Goal: Transaction & Acquisition: Purchase product/service

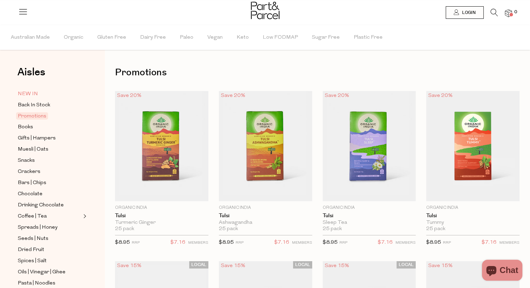
click at [35, 93] on span "NEW IN" at bounding box center [28, 94] width 20 height 8
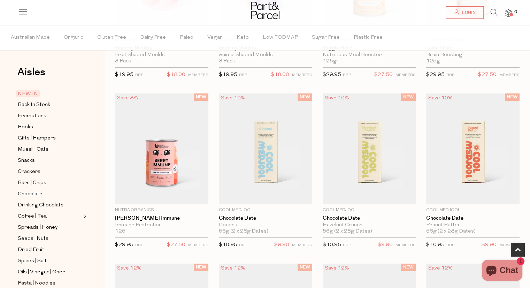
scroll to position [172, 0]
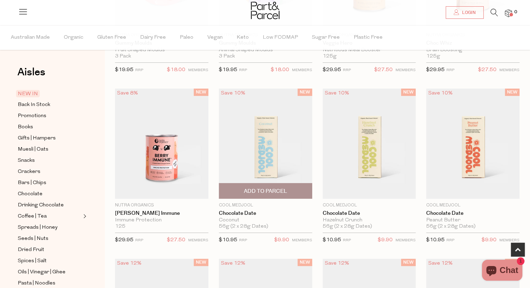
click at [273, 138] on img at bounding box center [265, 143] width 93 height 110
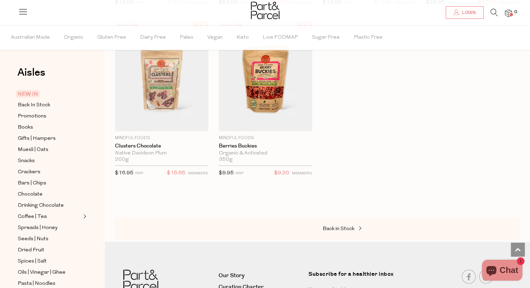
scroll to position [1269, 0]
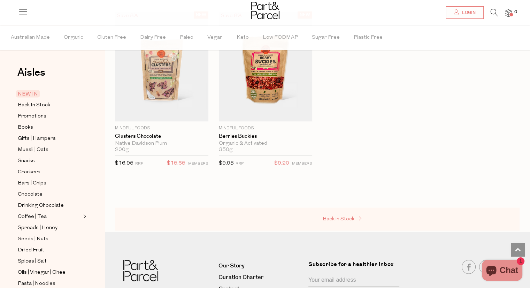
click at [347, 216] on span "Back in Stock" at bounding box center [338, 218] width 32 height 5
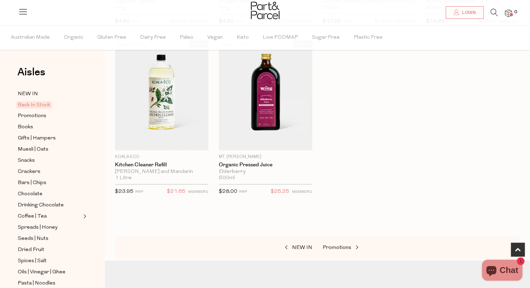
scroll to position [392, 0]
click at [340, 244] on span "Promotions" at bounding box center [336, 245] width 29 height 5
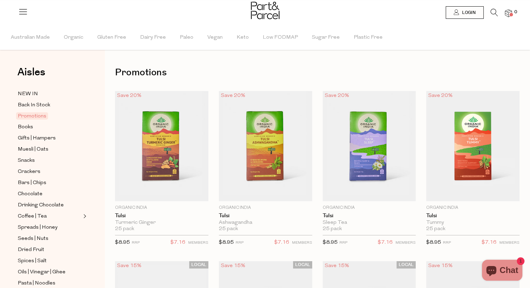
click at [340, 244] on small "RRP" at bounding box center [343, 243] width 8 height 4
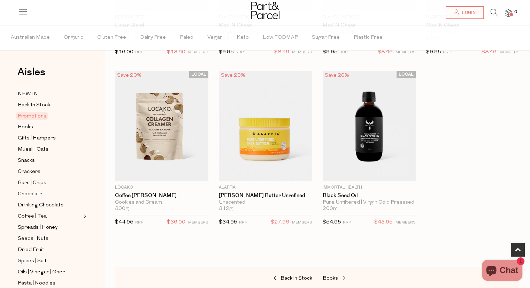
scroll to position [407, 0]
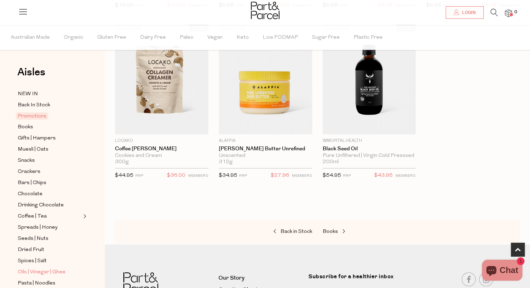
click at [45, 269] on span "Oils | Vinegar | Ghee" at bounding box center [42, 272] width 48 height 8
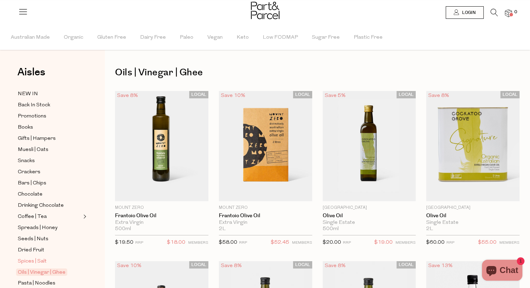
click at [41, 261] on span "Spices | Salt" at bounding box center [32, 261] width 29 height 8
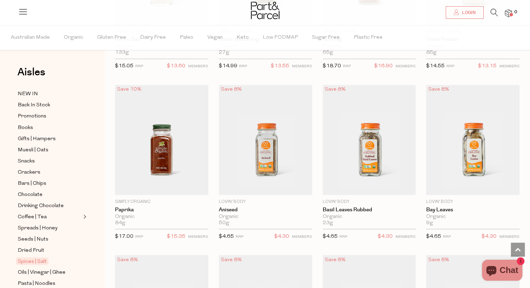
scroll to position [1402, 0]
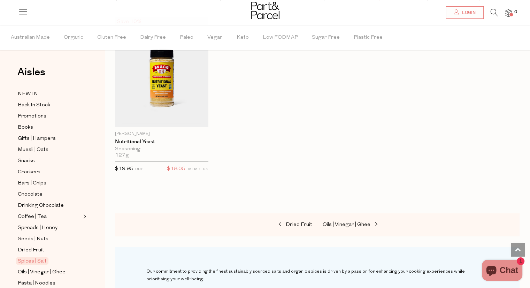
scroll to position [2470, 0]
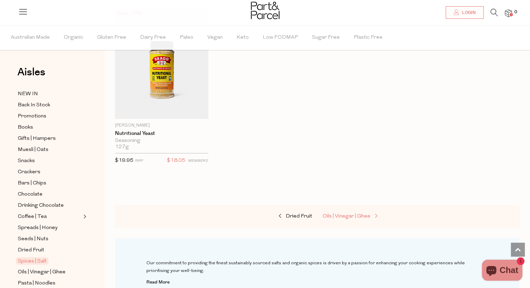
click at [345, 213] on span "Oils | Vinegar | Ghee" at bounding box center [346, 215] width 48 height 5
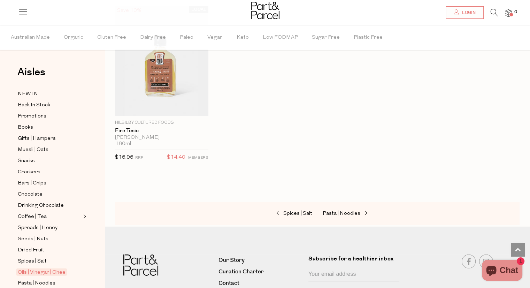
scroll to position [2016, 0]
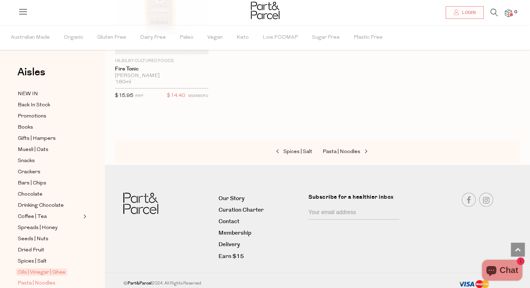
click at [58, 280] on link "Pasta | Noodles" at bounding box center [49, 283] width 63 height 9
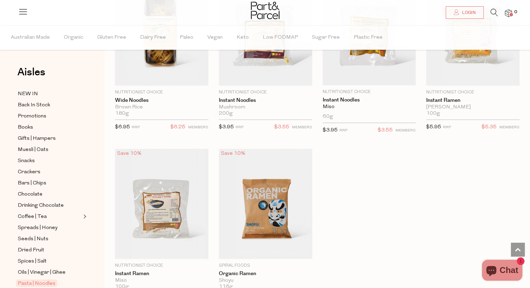
scroll to position [1997, 0]
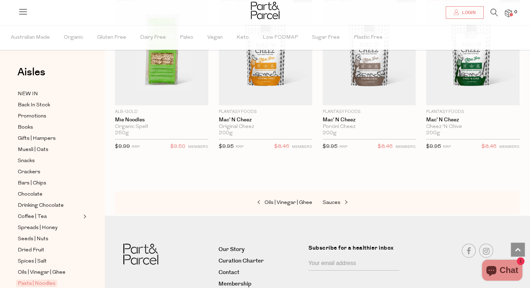
scroll to position [2358, 0]
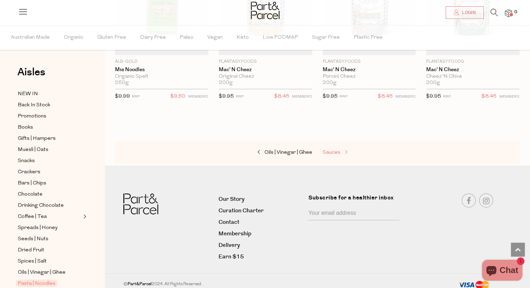
click at [336, 150] on span "Sauces" at bounding box center [331, 152] width 18 height 5
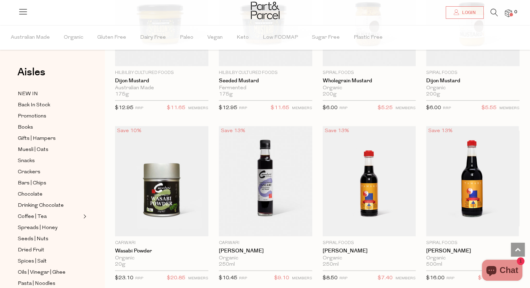
scroll to position [1862, 0]
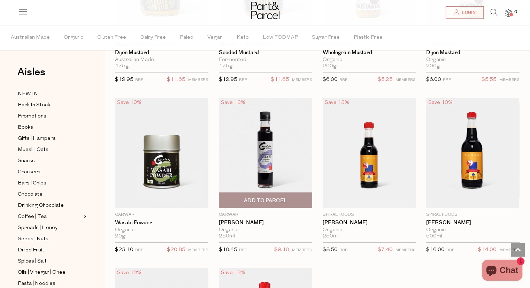
click at [266, 197] on span "Add To Parcel" at bounding box center [265, 200] width 43 height 7
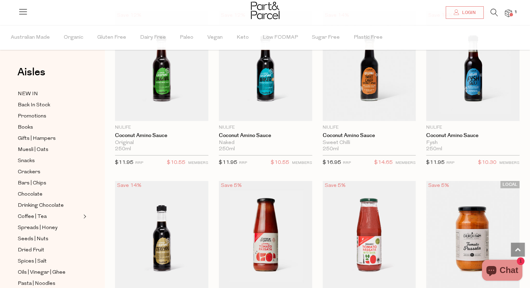
scroll to position [2317, 0]
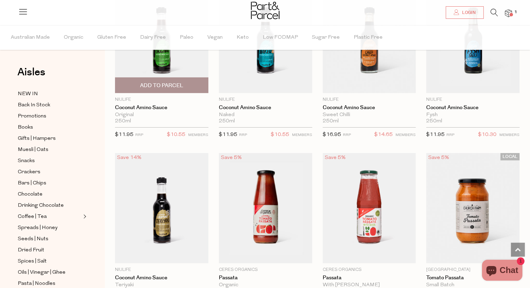
click at [156, 82] on span "Add To Parcel" at bounding box center [161, 85] width 43 height 7
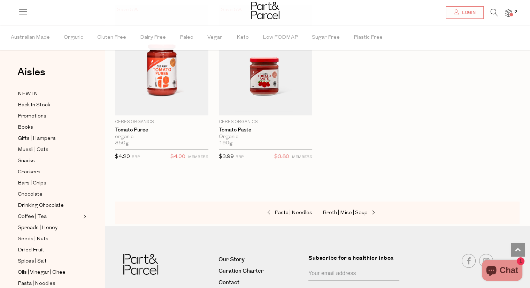
scroll to position [2819, 0]
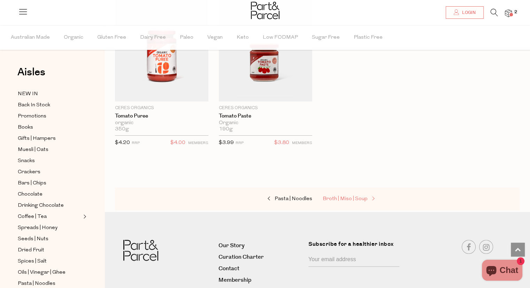
click at [354, 196] on span "Broth | Miso | Soup" at bounding box center [344, 198] width 45 height 5
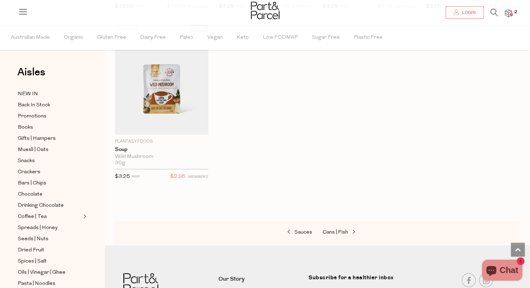
scroll to position [1449, 0]
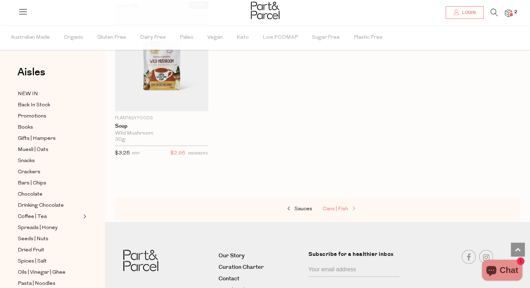
click at [338, 206] on span "Cans | Fish" at bounding box center [334, 208] width 25 height 5
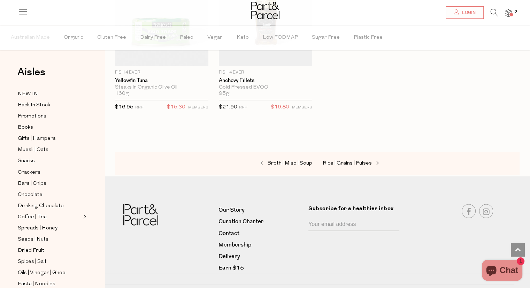
scroll to position [1169, 0]
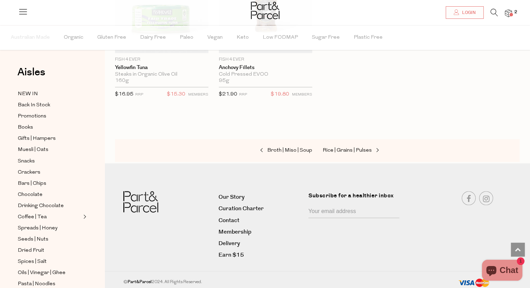
click at [363, 142] on div "Broth | Miso | Soup Rice | Grains | Pulses" at bounding box center [317, 150] width 404 height 23
click at [361, 148] on span "Rice | Grains | Pulses" at bounding box center [346, 150] width 49 height 5
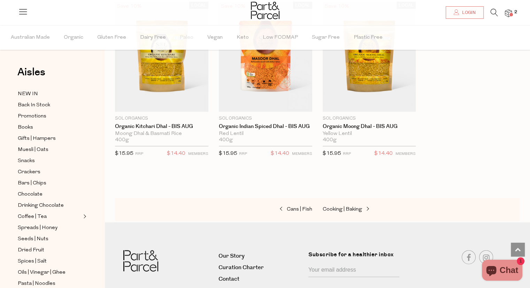
scroll to position [1622, 0]
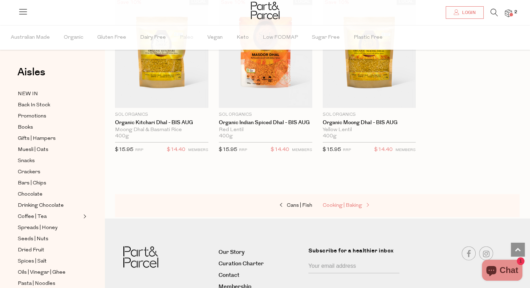
click at [348, 203] on span "Cooking | Baking" at bounding box center [341, 205] width 39 height 5
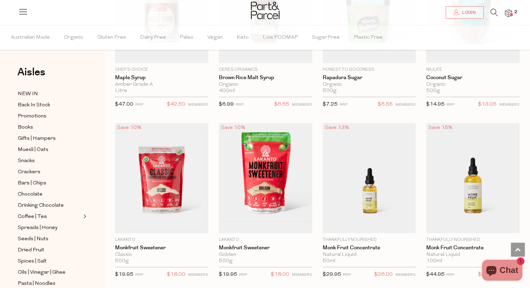
scroll to position [1676, 0]
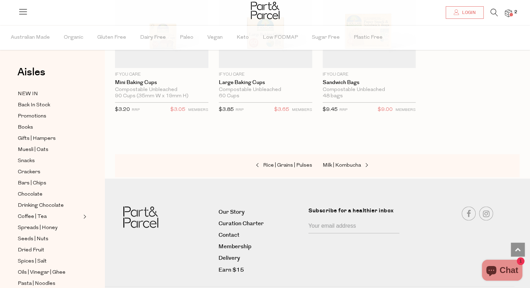
scroll to position [3543, 0]
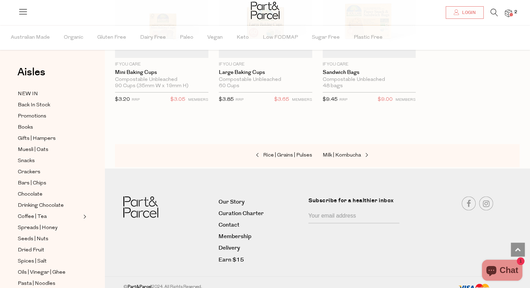
click at [337, 144] on div "Rice | Grains | Pulses Milk | Kombucha" at bounding box center [317, 155] width 404 height 23
click at [337, 153] on span "Milk | Kombucha" at bounding box center [341, 155] width 38 height 5
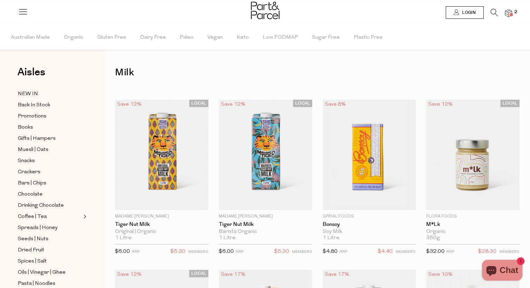
click at [528, 45] on ul "Australian Made Organic Gluten Free Dairy Free [GEOGRAPHIC_DATA] Vegan Keto Low…" at bounding box center [264, 37] width 529 height 25
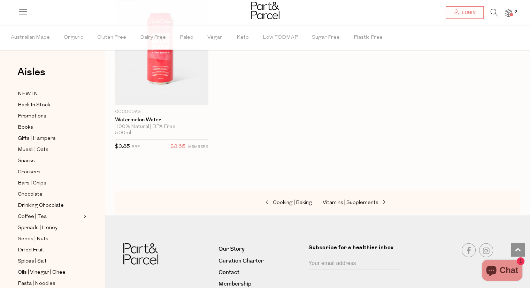
scroll to position [1490, 0]
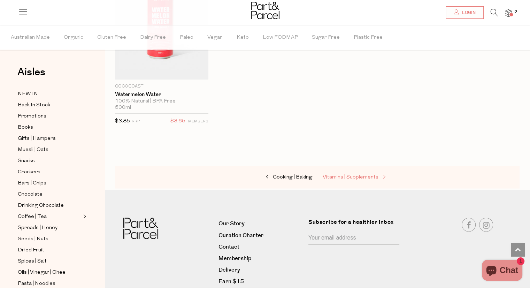
click at [366, 174] on span "Vitamins | Supplements" at bounding box center [350, 176] width 56 height 5
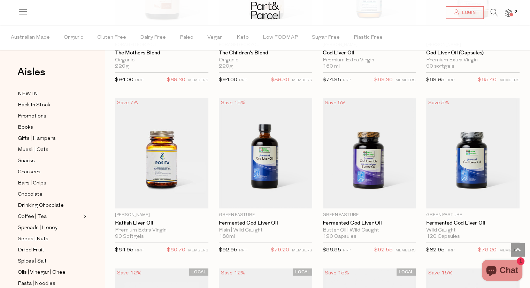
scroll to position [1842, 0]
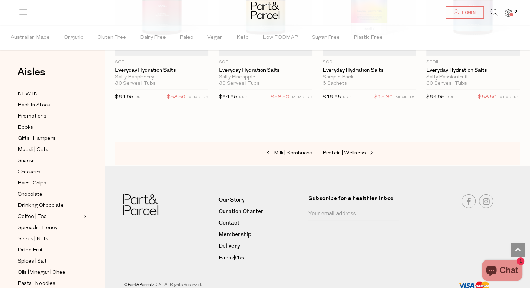
scroll to position [2355, 0]
click at [344, 150] on span "Protein | Wellness" at bounding box center [343, 152] width 43 height 5
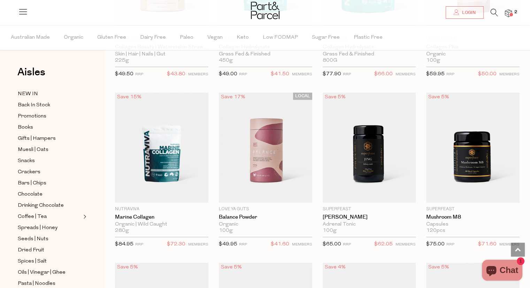
scroll to position [1023, 0]
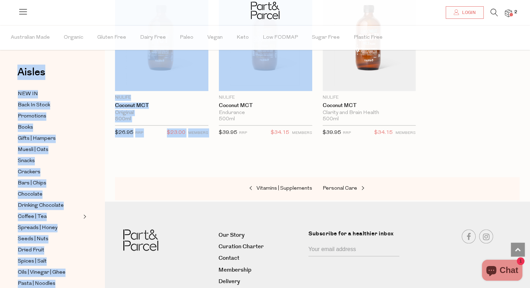
scroll to position [3270, 0]
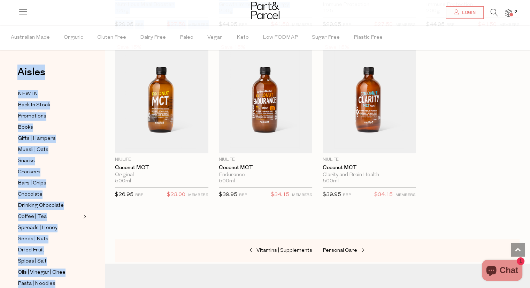
drag, startPoint x: 410, startPoint y: 48, endPoint x: 301, endPoint y: -3, distance: 120.0
